Goal: Task Accomplishment & Management: Manage account settings

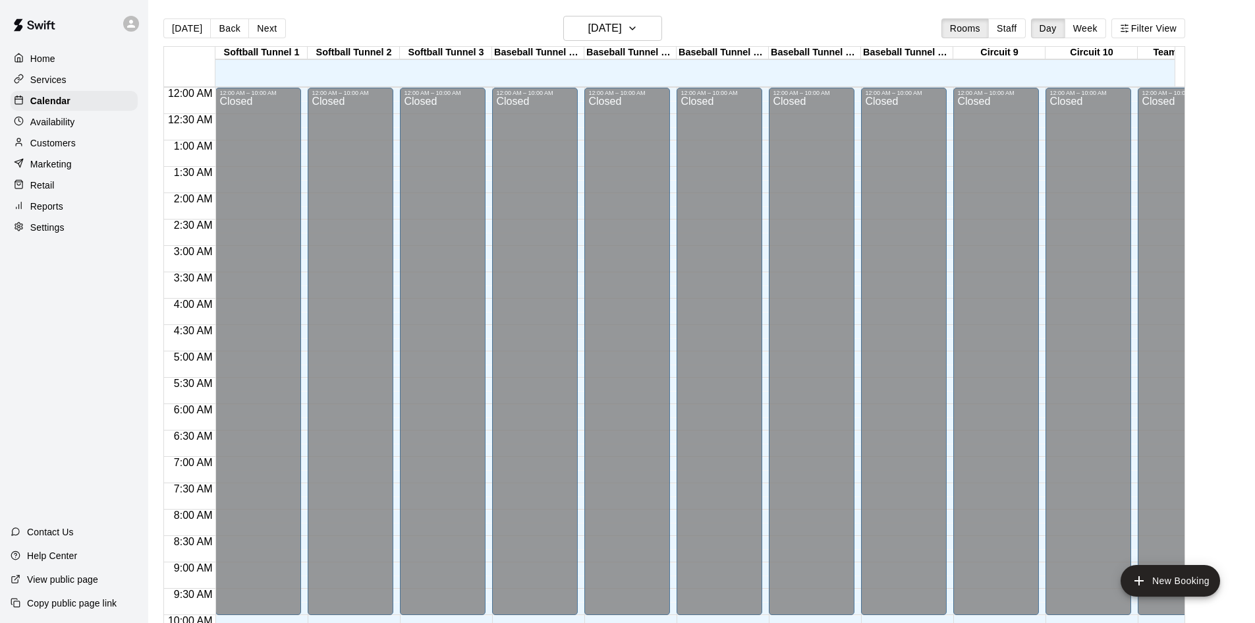
scroll to position [675, 0]
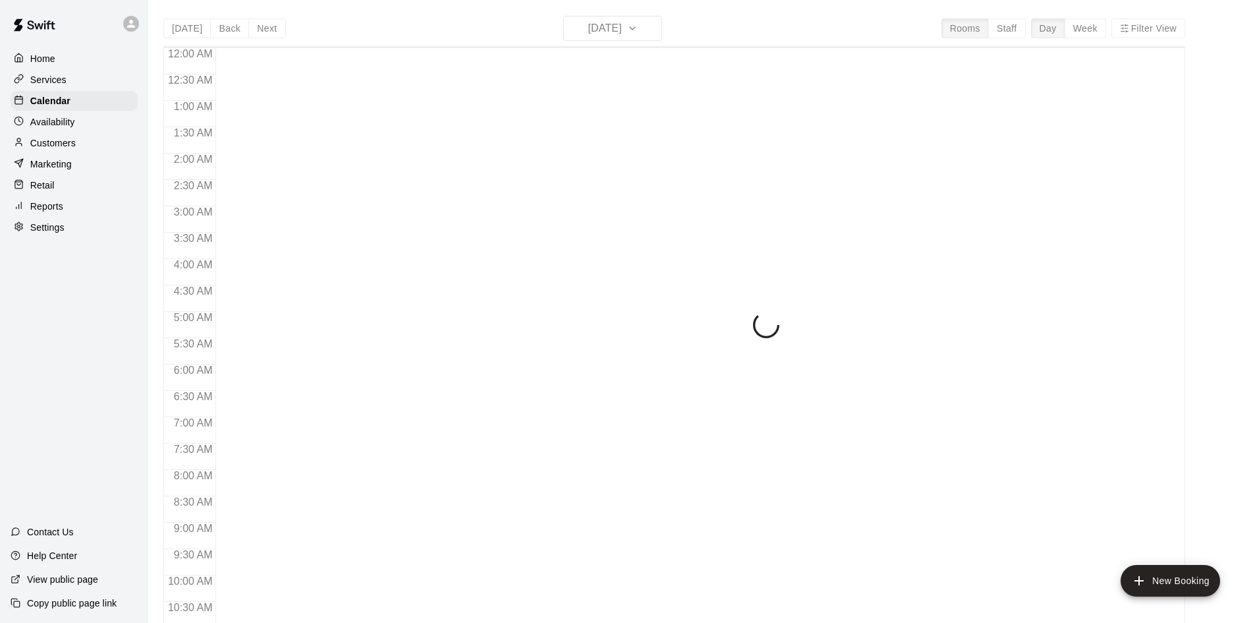
scroll to position [675, 0]
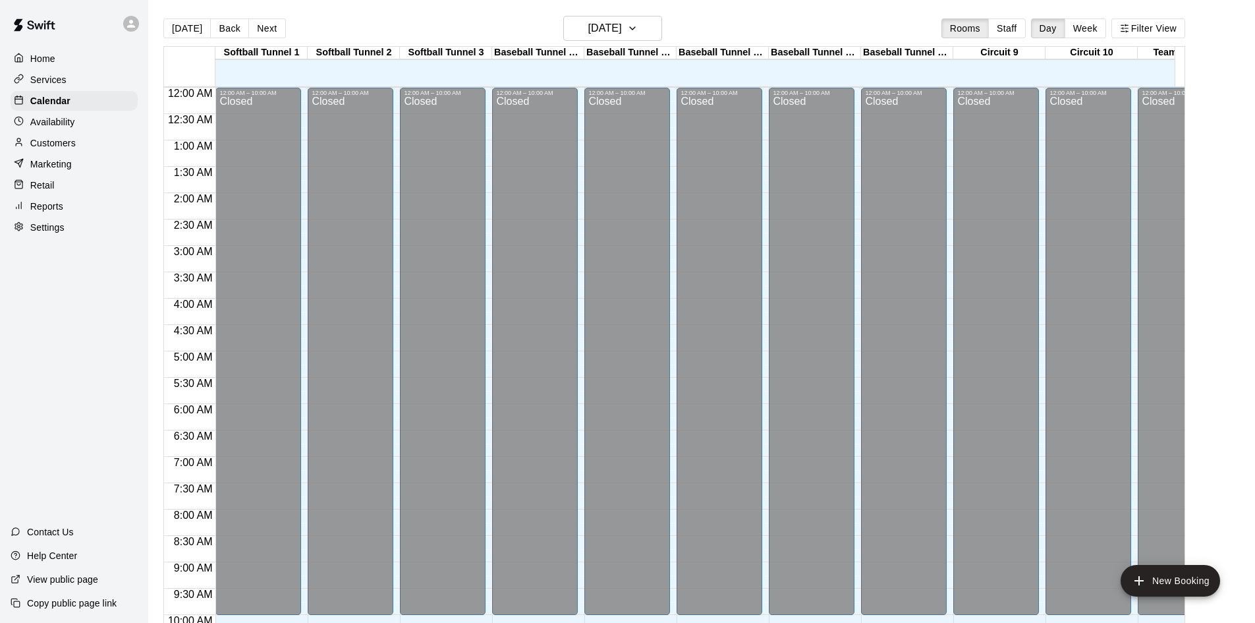
scroll to position [675, 0]
